Goal: Task Accomplishment & Management: Use online tool/utility

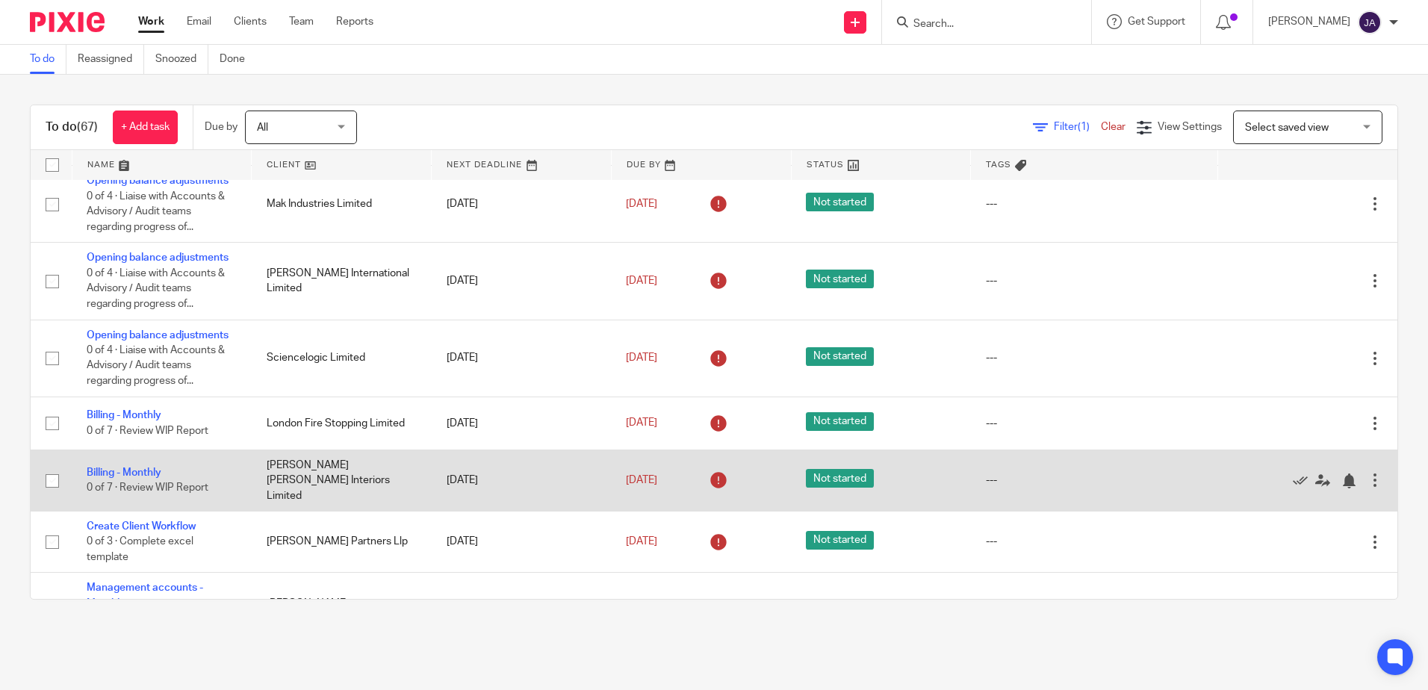
scroll to position [523, 0]
drag, startPoint x: 125, startPoint y: 477, endPoint x: 93, endPoint y: 467, distance: 33.8
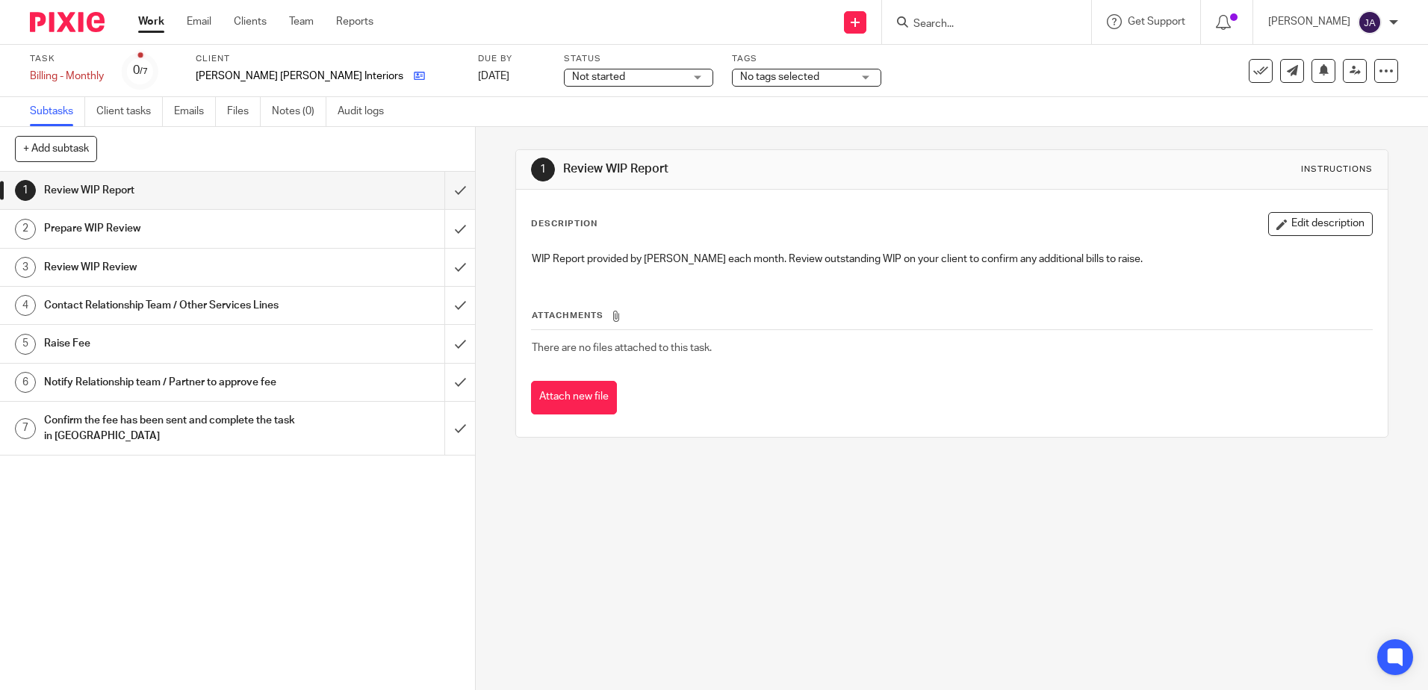
click at [406, 69] on link at bounding box center [415, 76] width 19 height 15
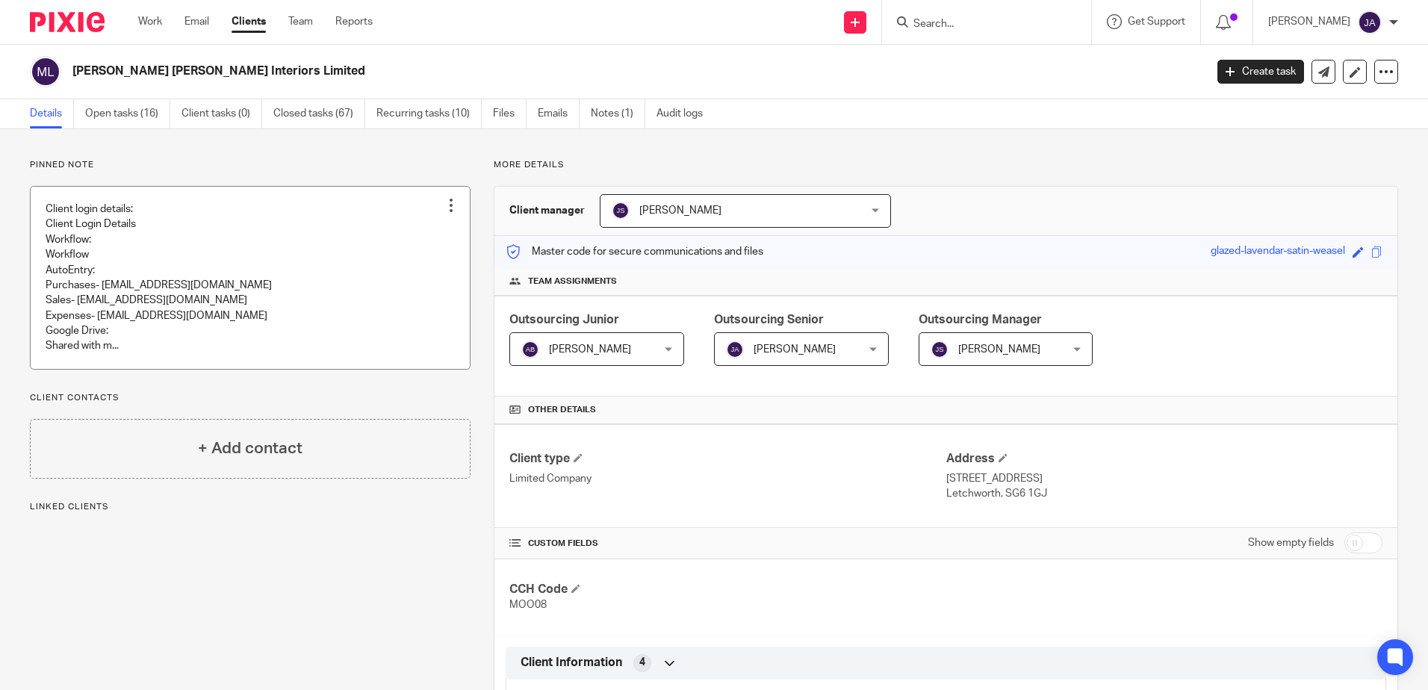
click at [275, 227] on link at bounding box center [250, 278] width 439 height 182
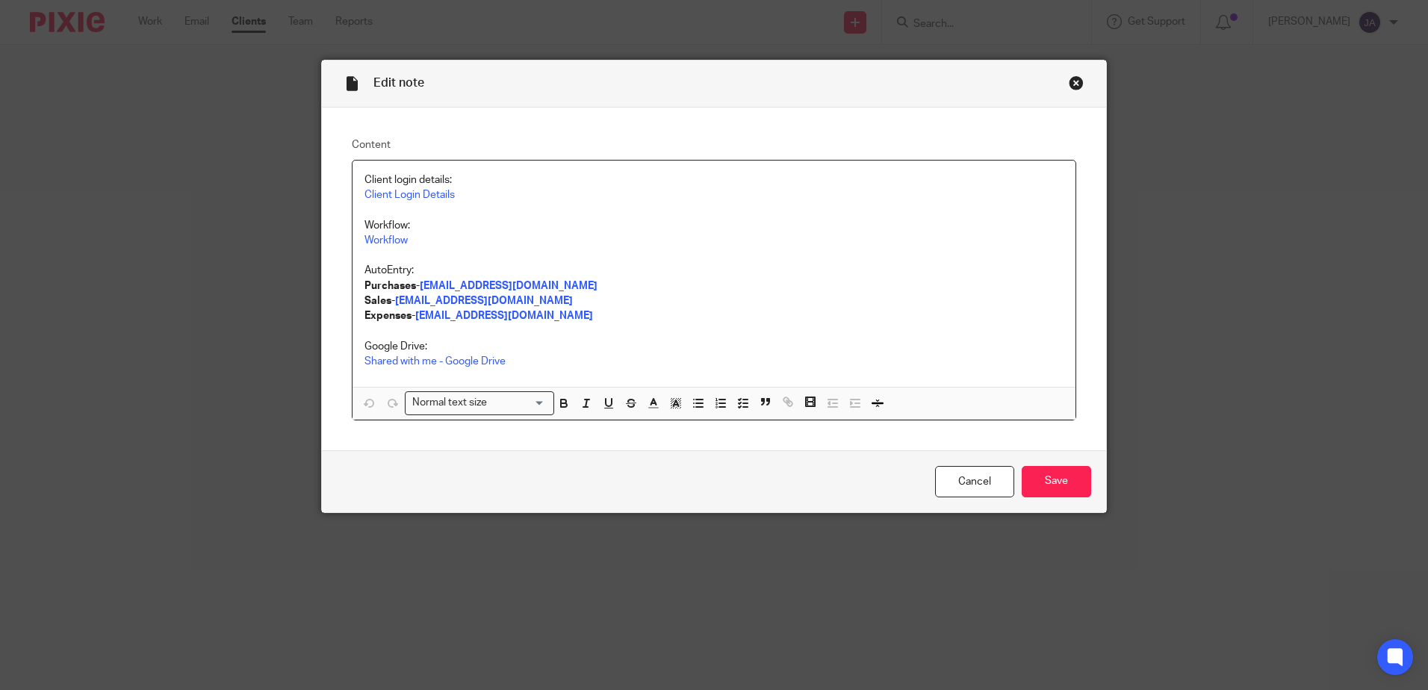
click at [530, 239] on p "Workflow" at bounding box center [713, 240] width 699 height 15
drag, startPoint x: 468, startPoint y: 191, endPoint x: 361, endPoint y: 185, distance: 107.0
click at [361, 185] on div "Client login details: Client Login Details Workflow: Workflow AutoEntry: Purcha…" at bounding box center [714, 274] width 723 height 226
click at [487, 223] on link "https://cloudimanage.com/o365/customers/6859/libraries/LLP/documents/LLP!153255…" at bounding box center [498, 224] width 107 height 15
